Goal: Task Accomplishment & Management: Use online tool/utility

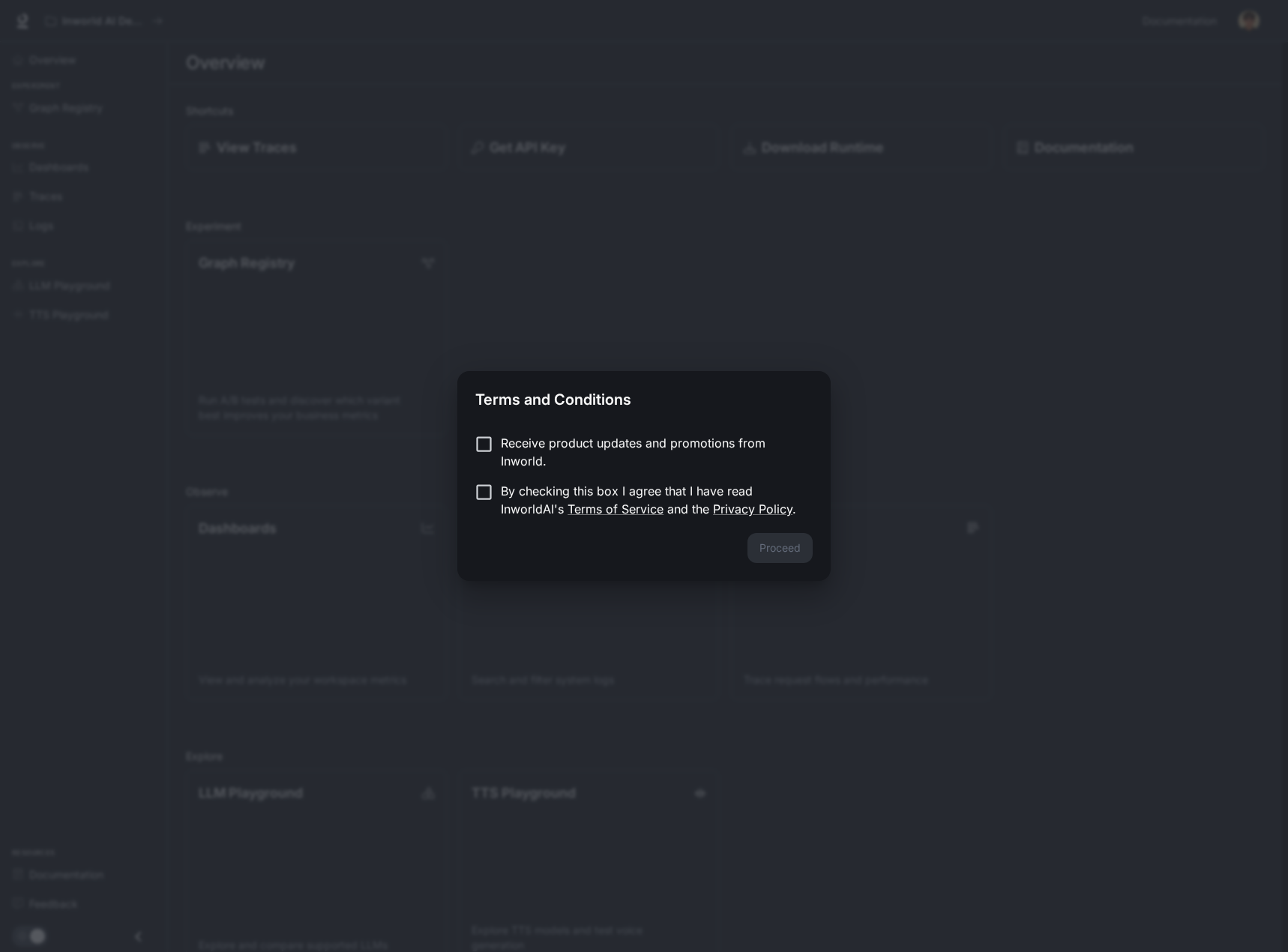
click at [500, 443] on label "Receive product updates and promotions from Inworld." at bounding box center [634, 452] width 334 height 36
click at [771, 547] on button "Proceed" at bounding box center [781, 549] width 66 height 30
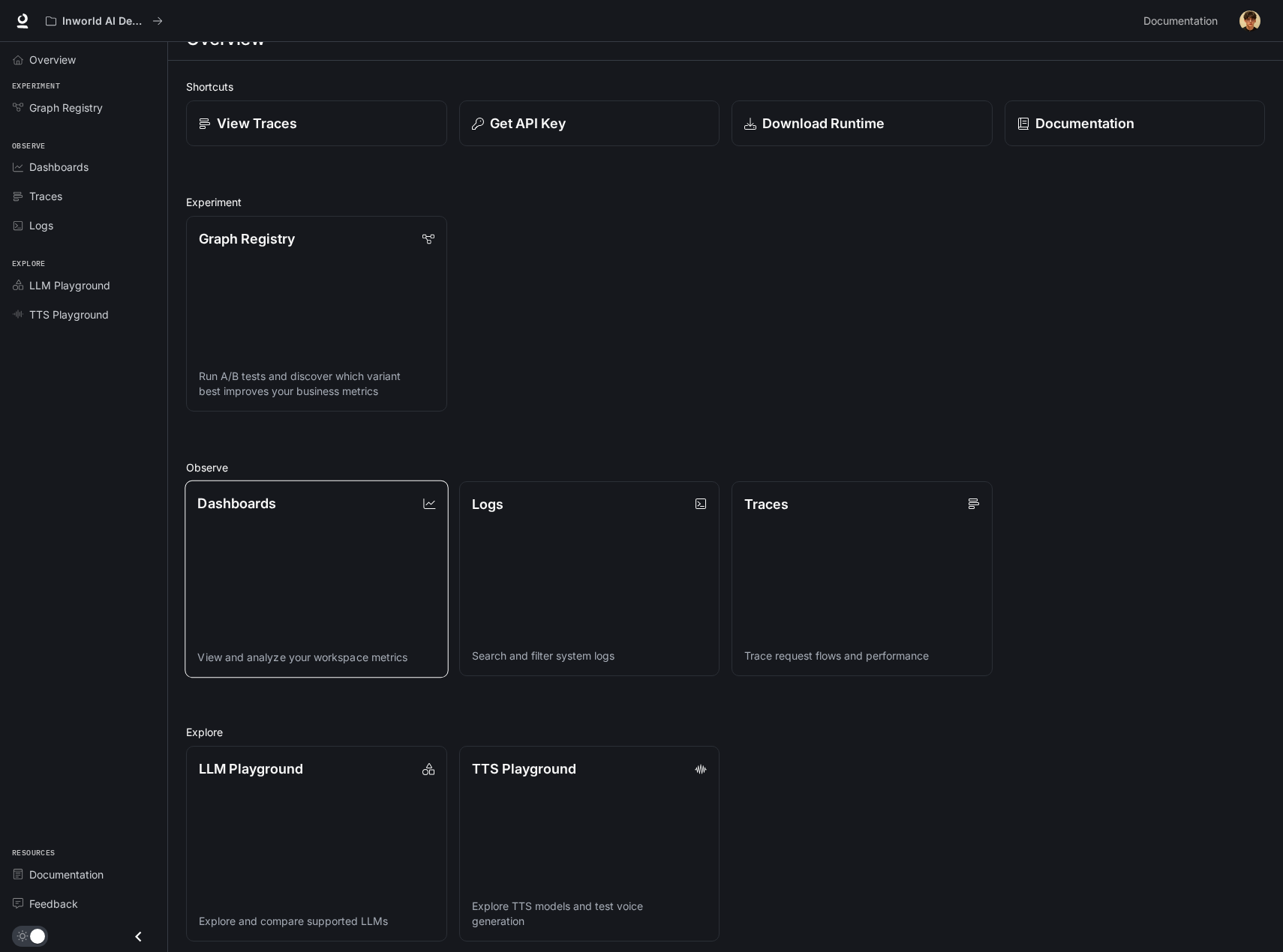
scroll to position [32, 0]
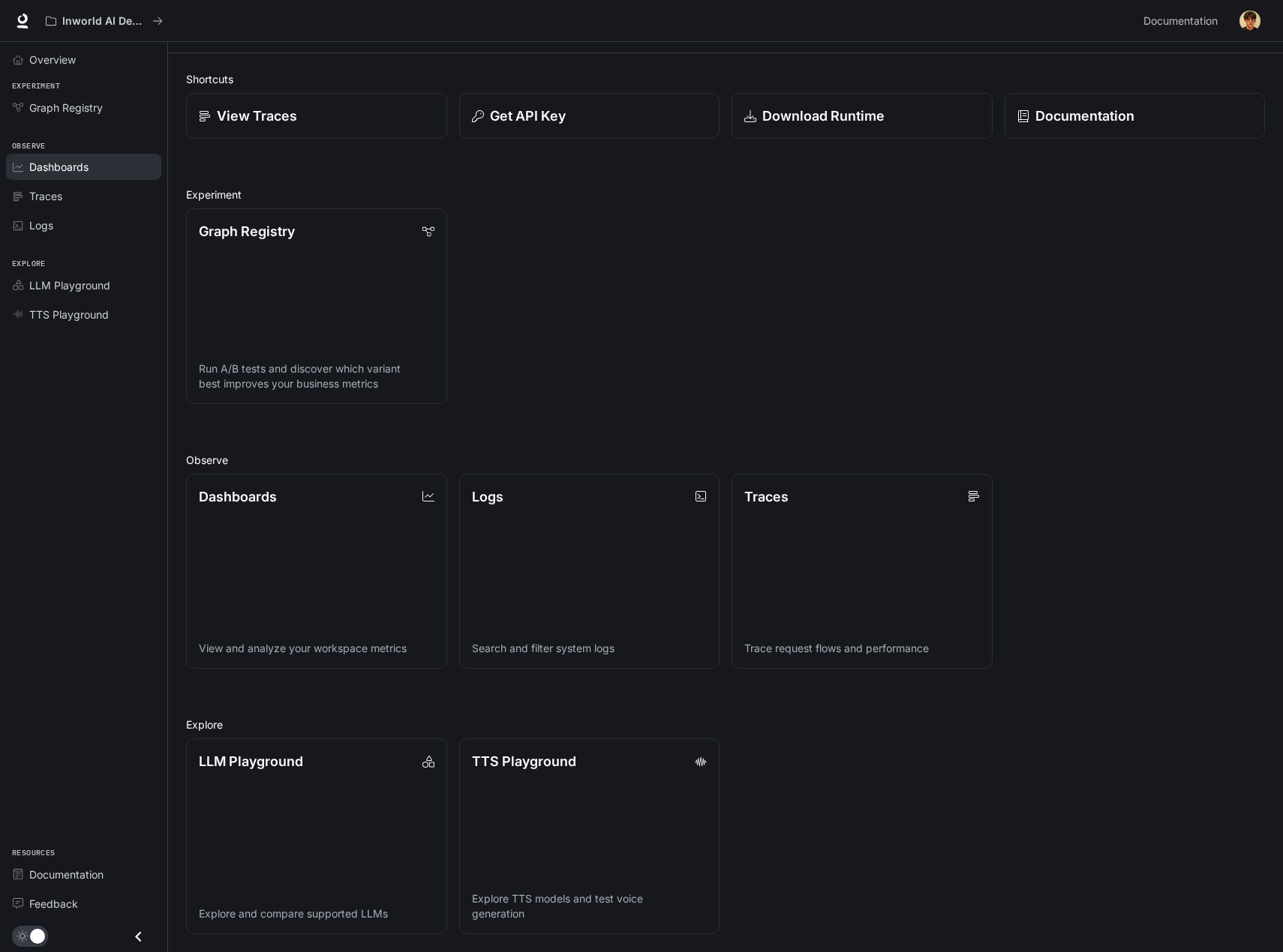
click at [46, 168] on span "Dashboards" at bounding box center [58, 167] width 59 height 16
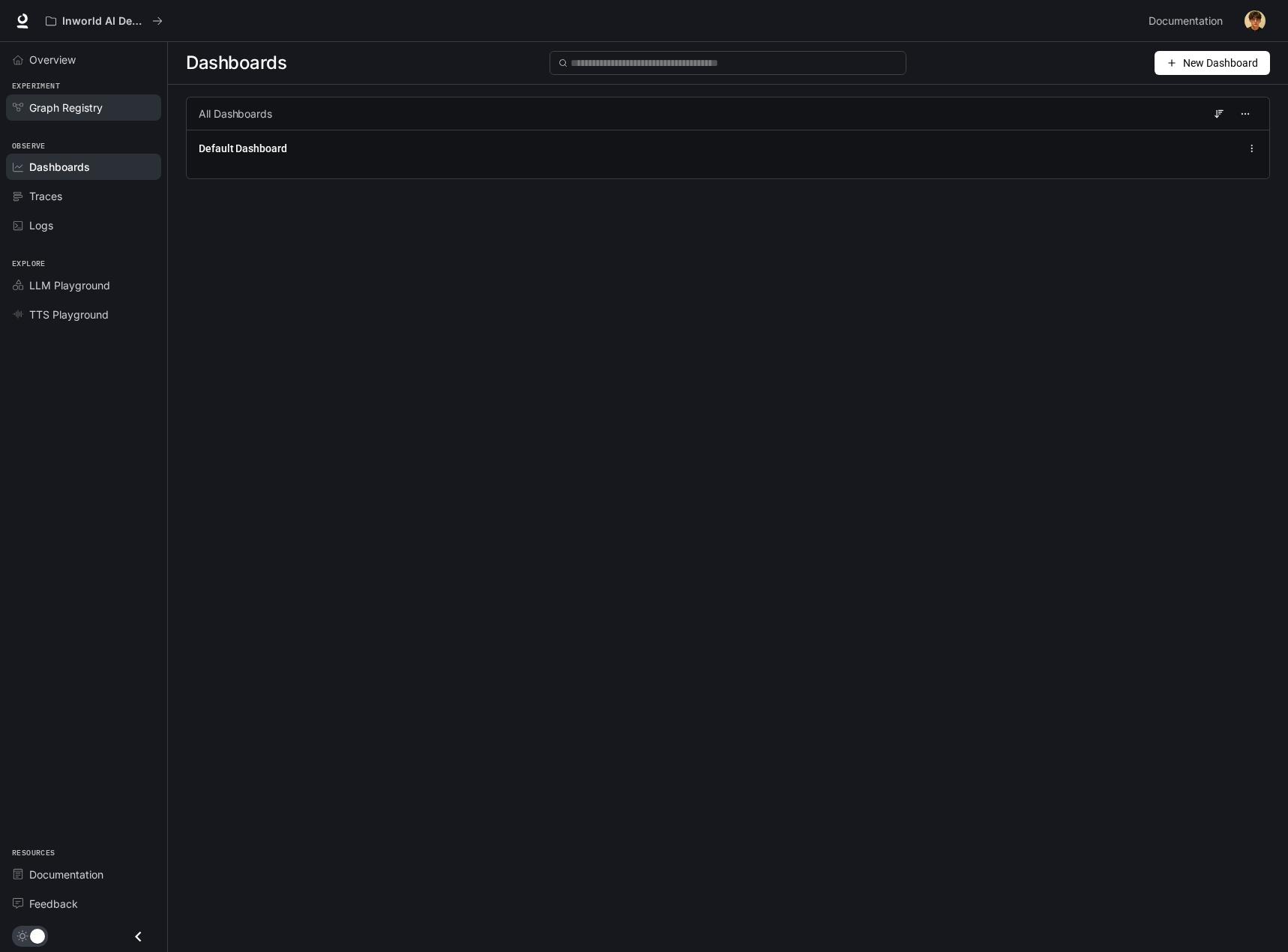
click at [57, 109] on span "Graph Registry" at bounding box center [66, 108] width 74 height 16
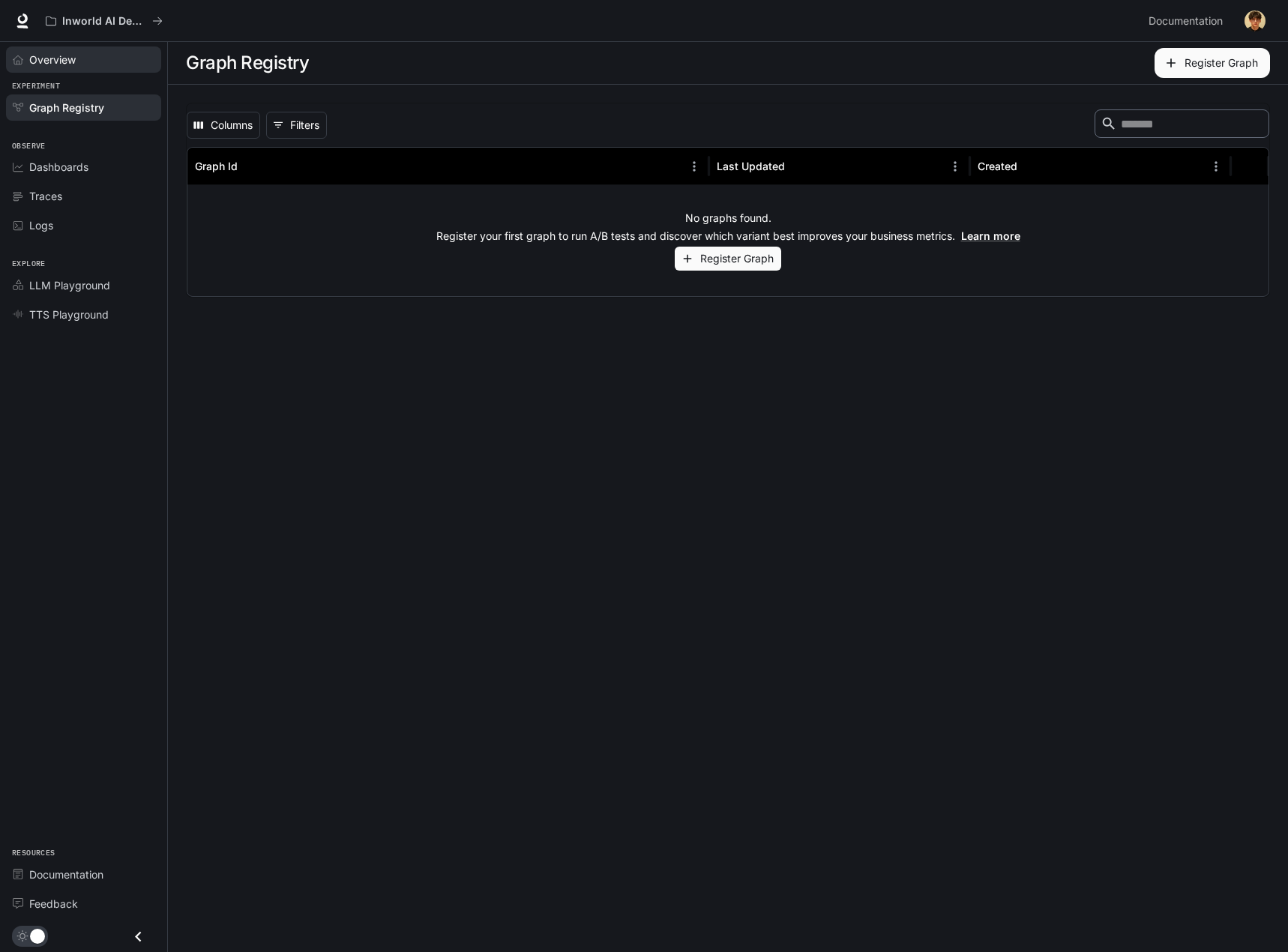
click at [64, 58] on span "Overview" at bounding box center [52, 59] width 47 height 16
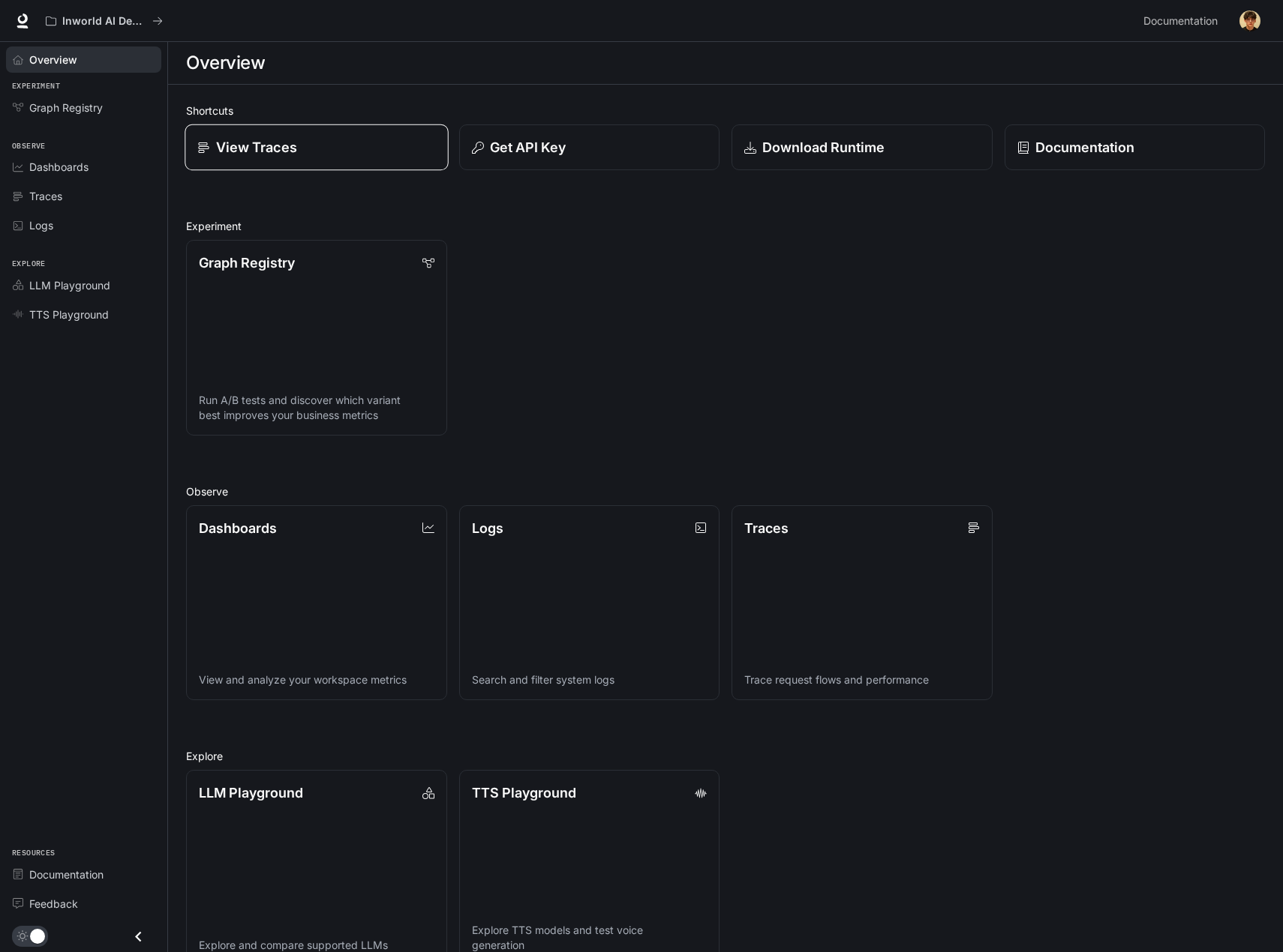
click at [311, 156] on div "View Traces" at bounding box center [317, 148] width 238 height 21
